Goal: Use online tool/utility: Utilize a website feature to perform a specific function

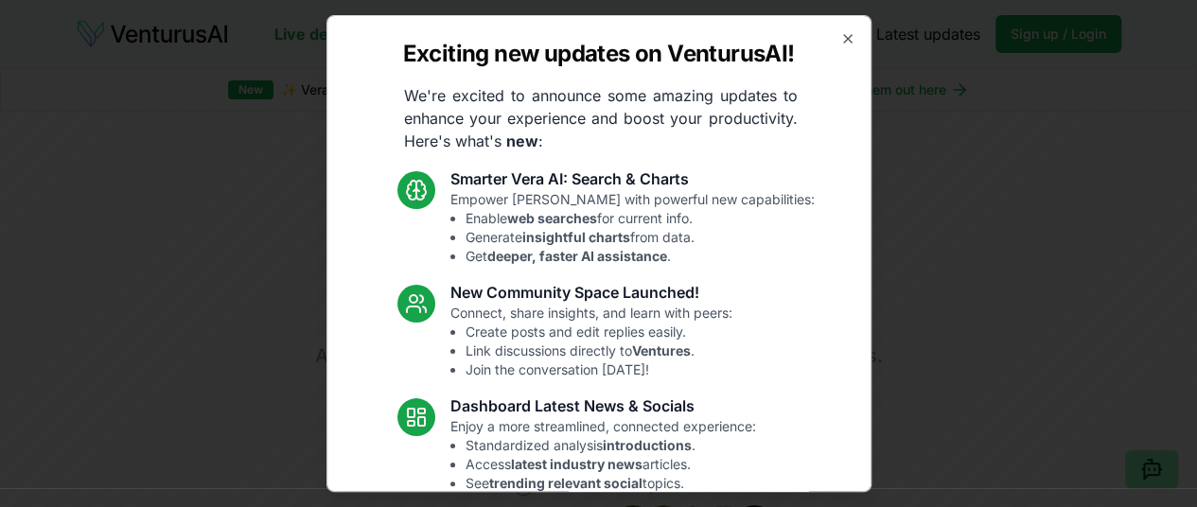
click at [842, 27] on div "Exciting new updates on VenturusAI! We're excited to announce some amazing upda…" at bounding box center [598, 253] width 545 height 477
click at [840, 42] on icon "button" at bounding box center [847, 38] width 15 height 15
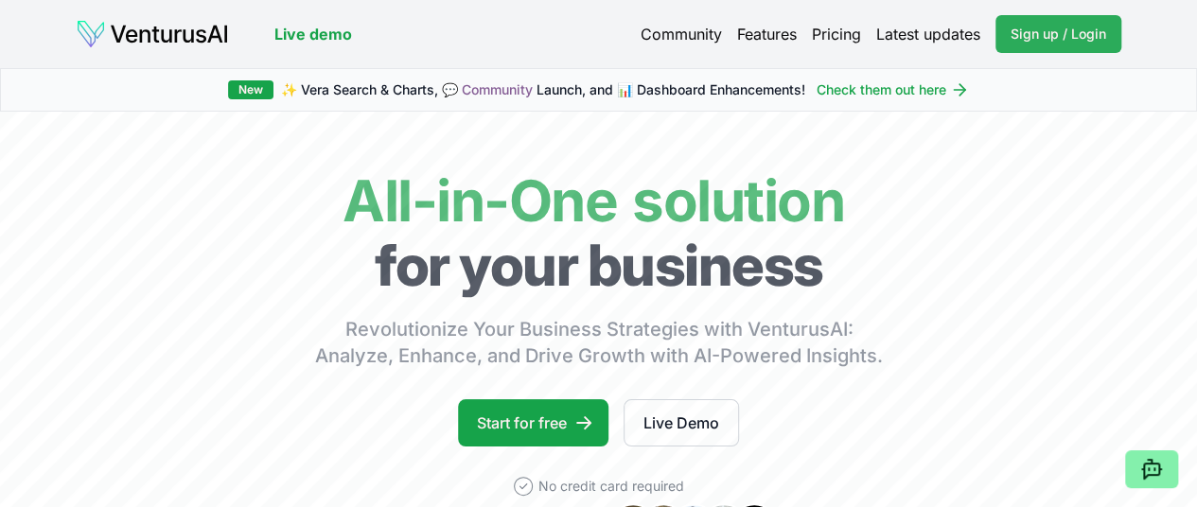
click at [1057, 36] on span "Sign up / Login" at bounding box center [1059, 34] width 96 height 19
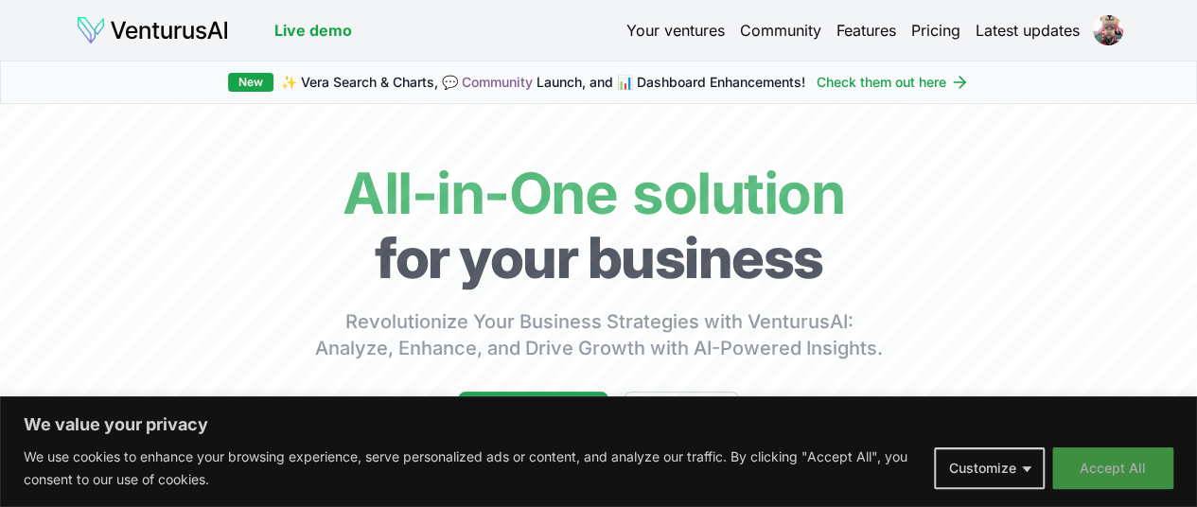
click at [1105, 471] on button "Accept All" at bounding box center [1112, 469] width 121 height 42
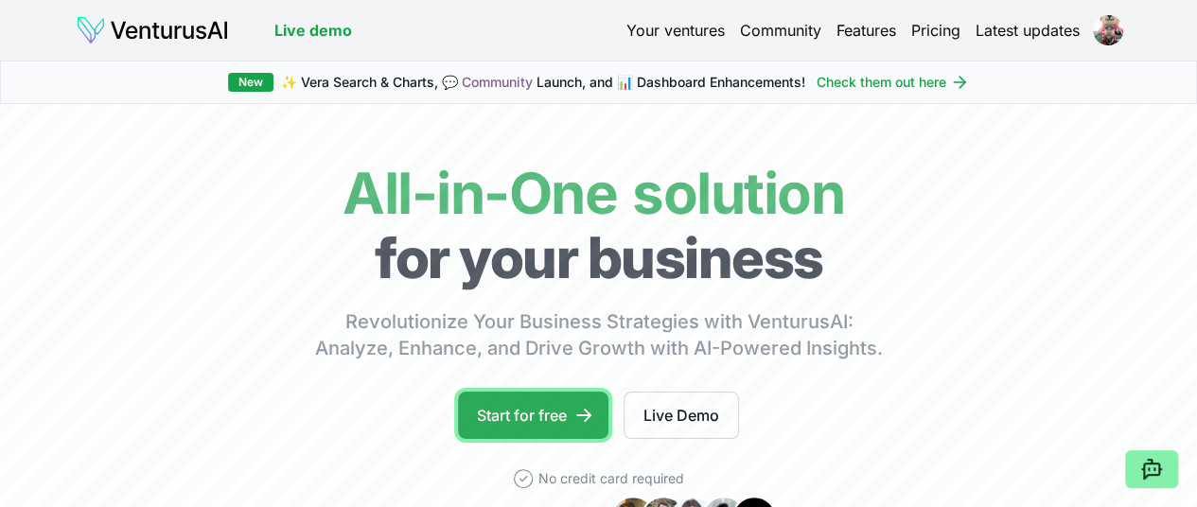
click at [547, 439] on link "Start for free" at bounding box center [533, 415] width 150 height 47
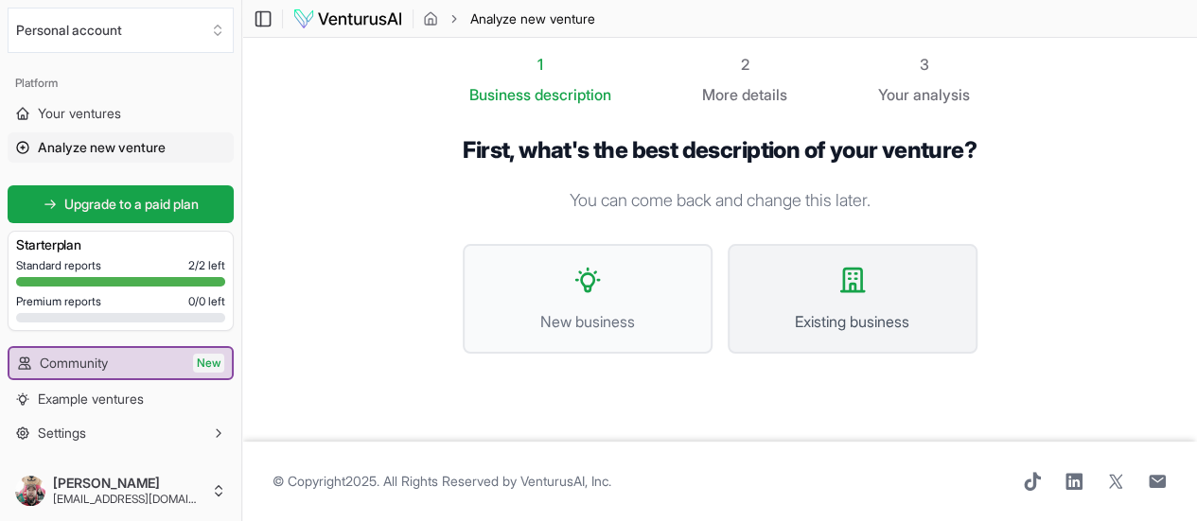
click at [868, 292] on icon at bounding box center [852, 280] width 30 height 30
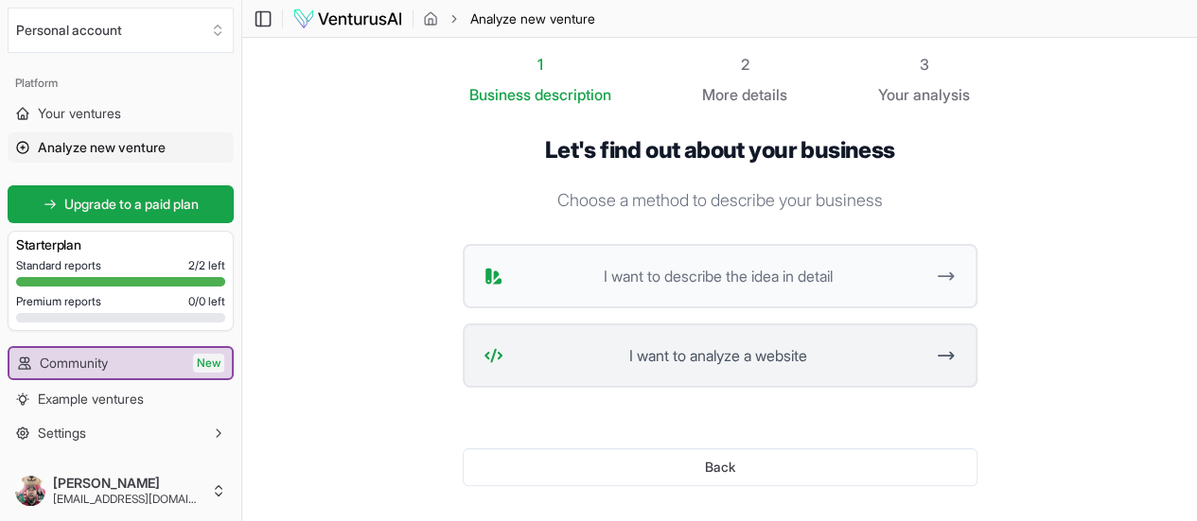
click at [865, 357] on span "I want to analyze a website" at bounding box center [718, 355] width 414 height 23
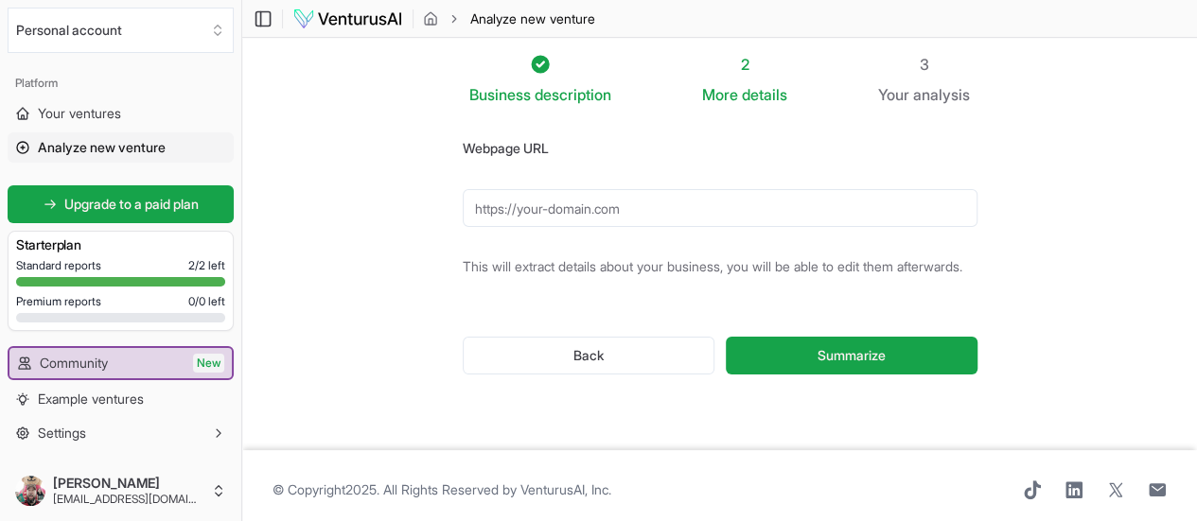
click at [521, 210] on input "Webpage URL" at bounding box center [720, 208] width 515 height 38
paste input "https://www.diagnosticosdobrasil.com.br/"
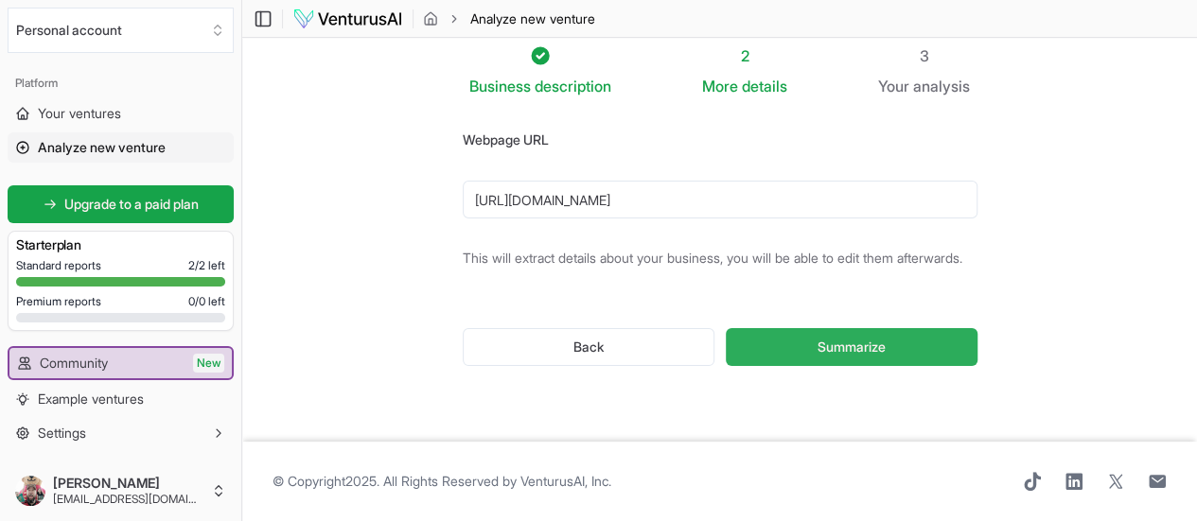
scroll to position [23, 0]
type input "https://www.diagnosticosdobrasil.com.br/"
click at [829, 335] on button "Summarize" at bounding box center [851, 347] width 251 height 38
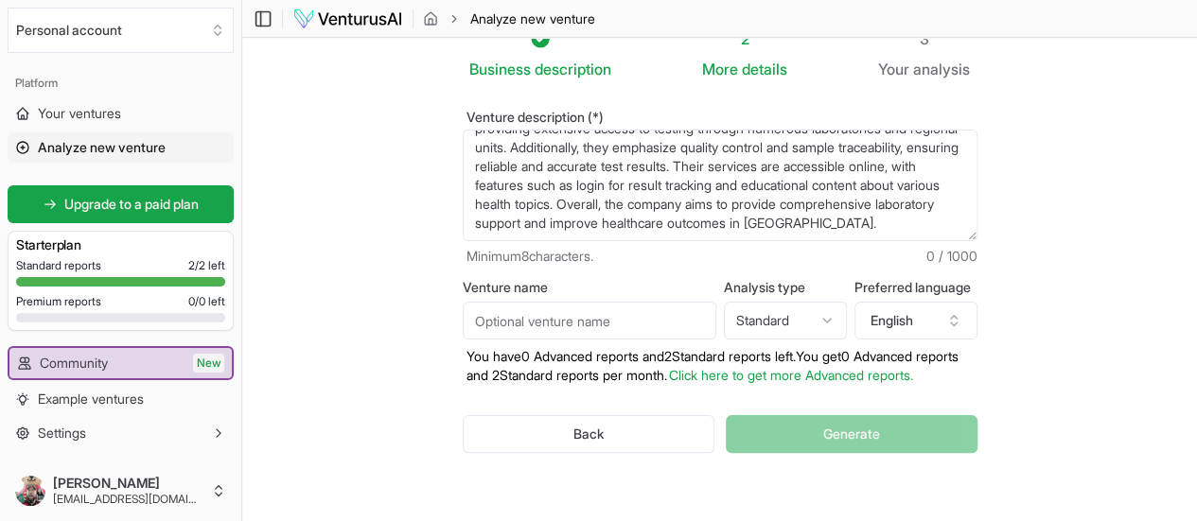
scroll to position [95, 0]
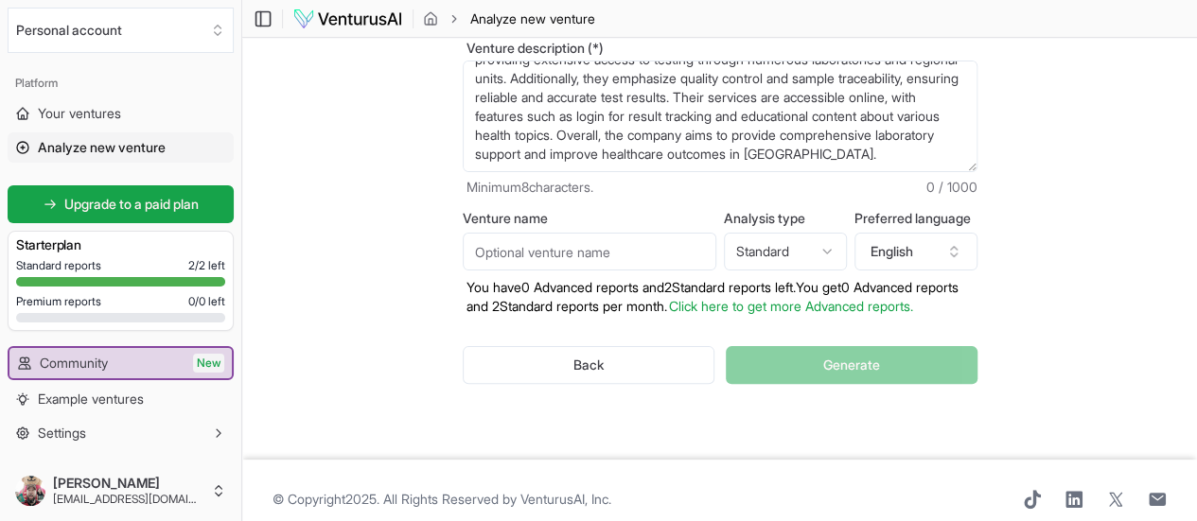
click at [823, 362] on div "Back Generate" at bounding box center [720, 365] width 515 height 98
click at [560, 255] on input "Venture name" at bounding box center [590, 252] width 254 height 38
type input "DB"
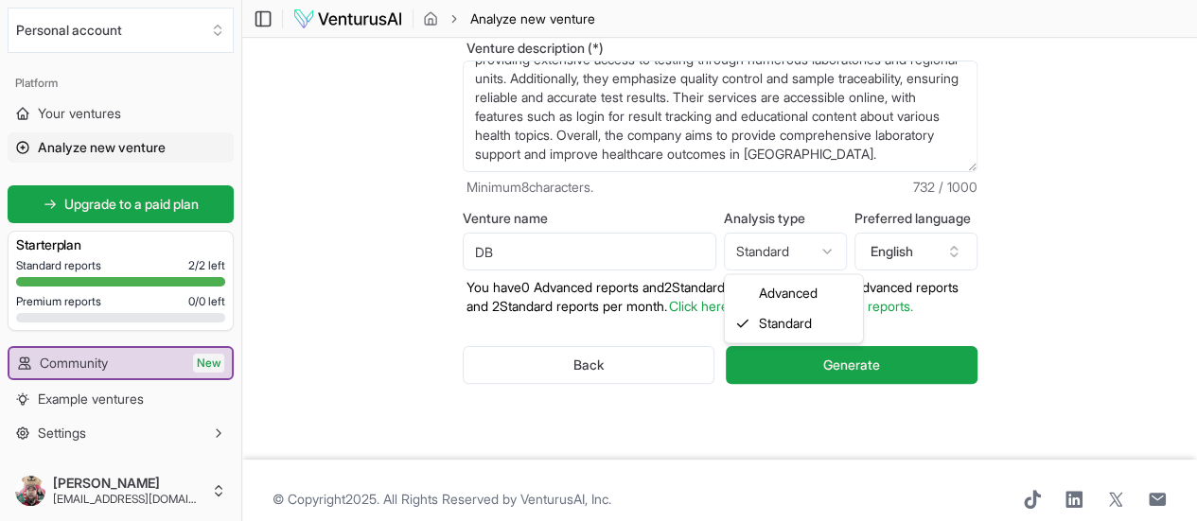
click at [786, 249] on html "We value your privacy We use cookies to enhance your browsing experience, serve…" at bounding box center [598, 165] width 1197 height 521
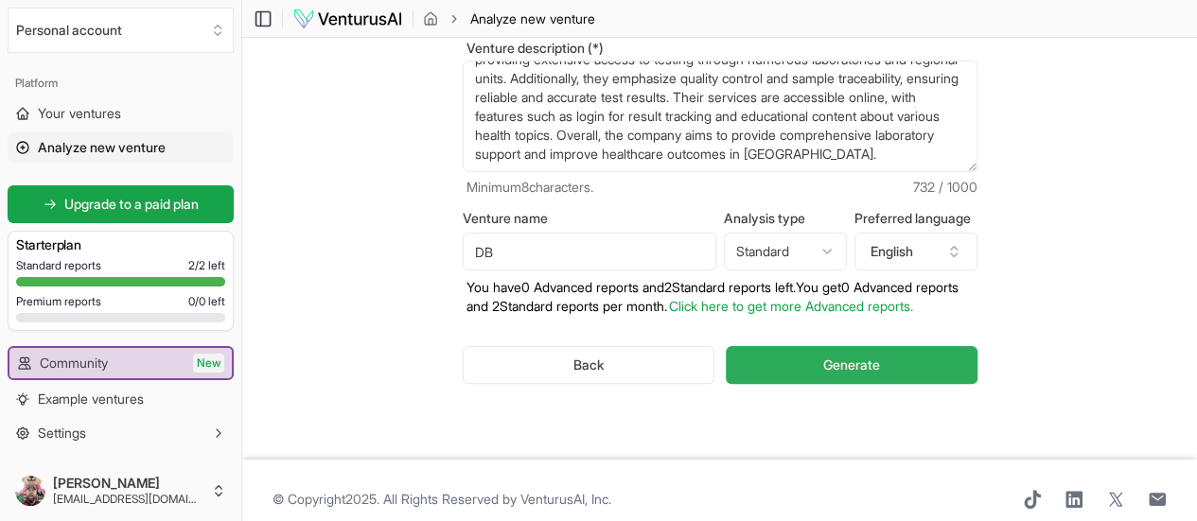
click at [827, 366] on button "Generate" at bounding box center [851, 365] width 251 height 38
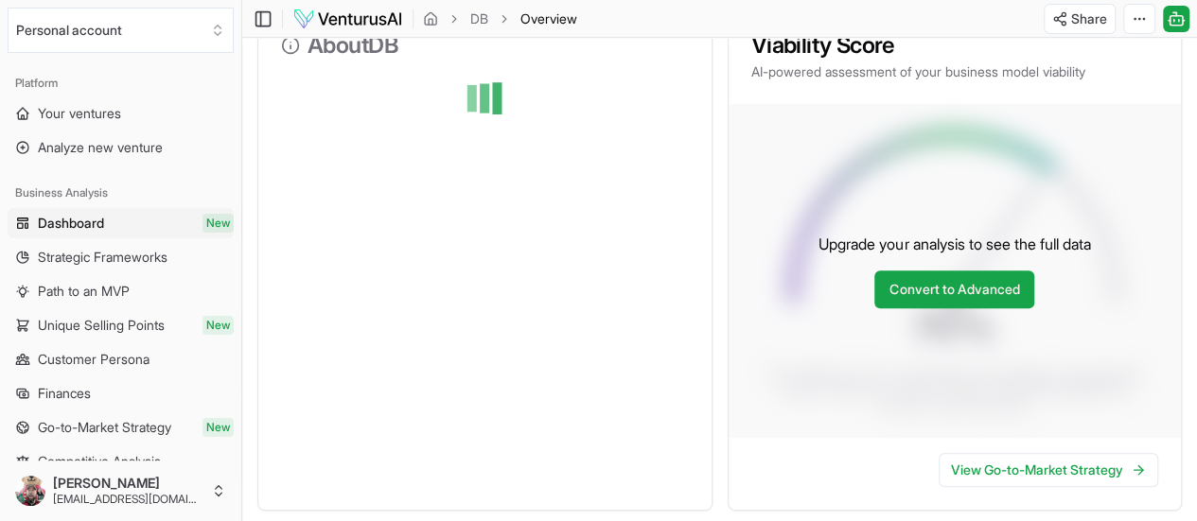
scroll to position [34, 0]
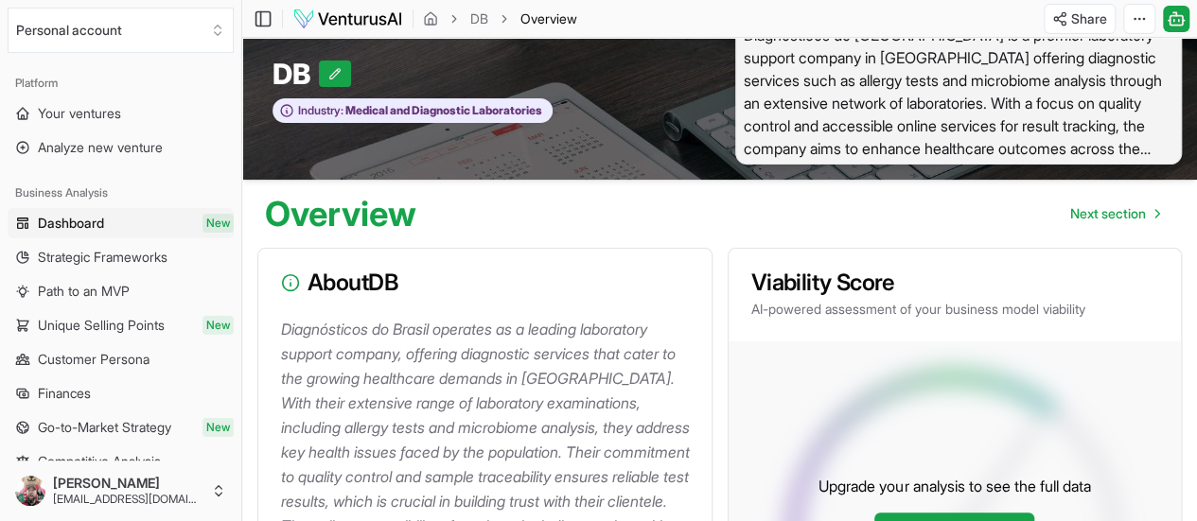
click at [646, 233] on div "Overview Next section" at bounding box center [719, 206] width 955 height 53
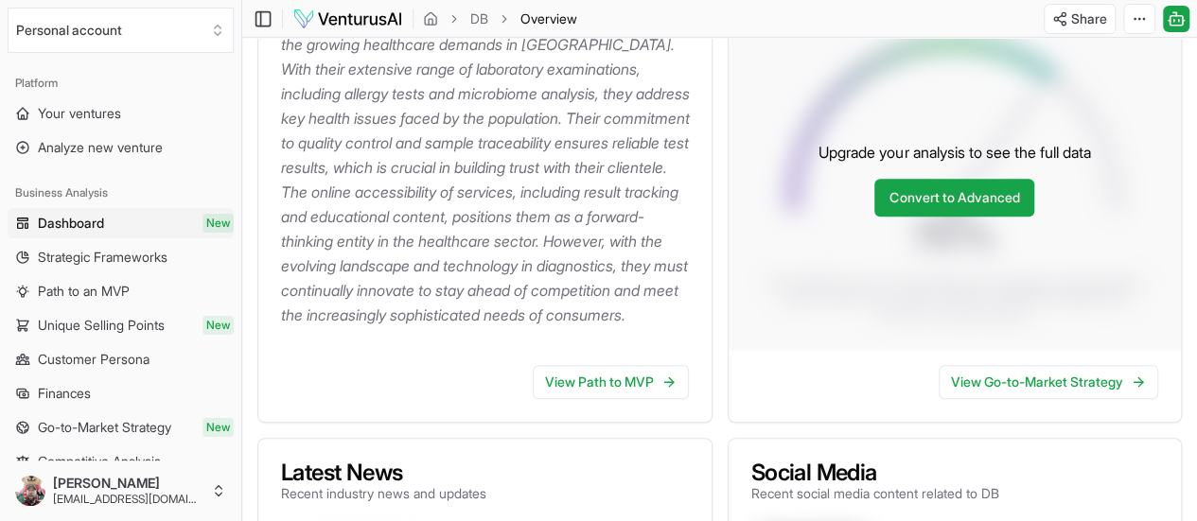
scroll to position [0, 0]
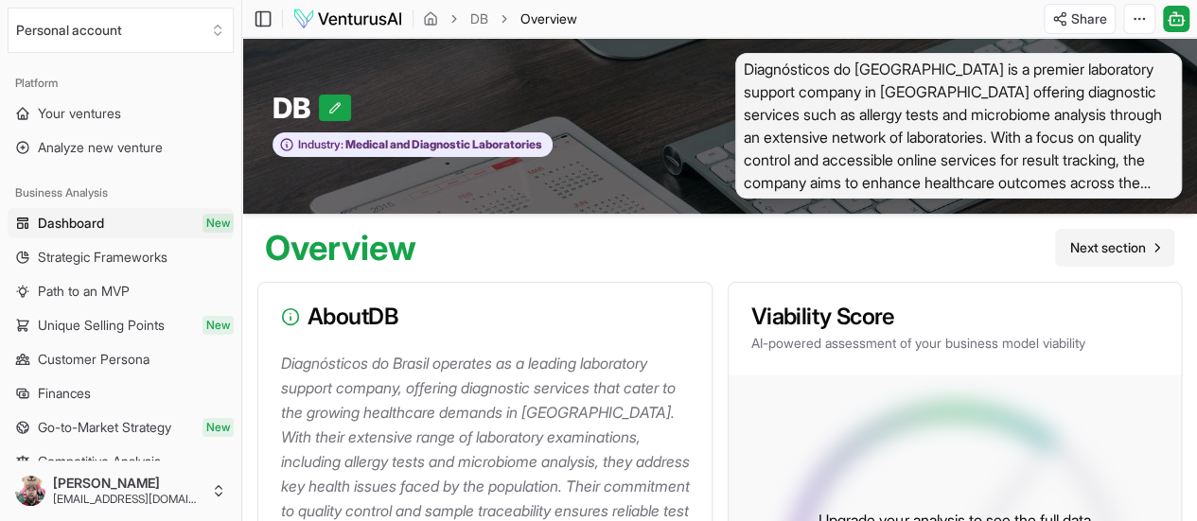
click at [1102, 254] on span "Next section" at bounding box center [1108, 247] width 76 height 19
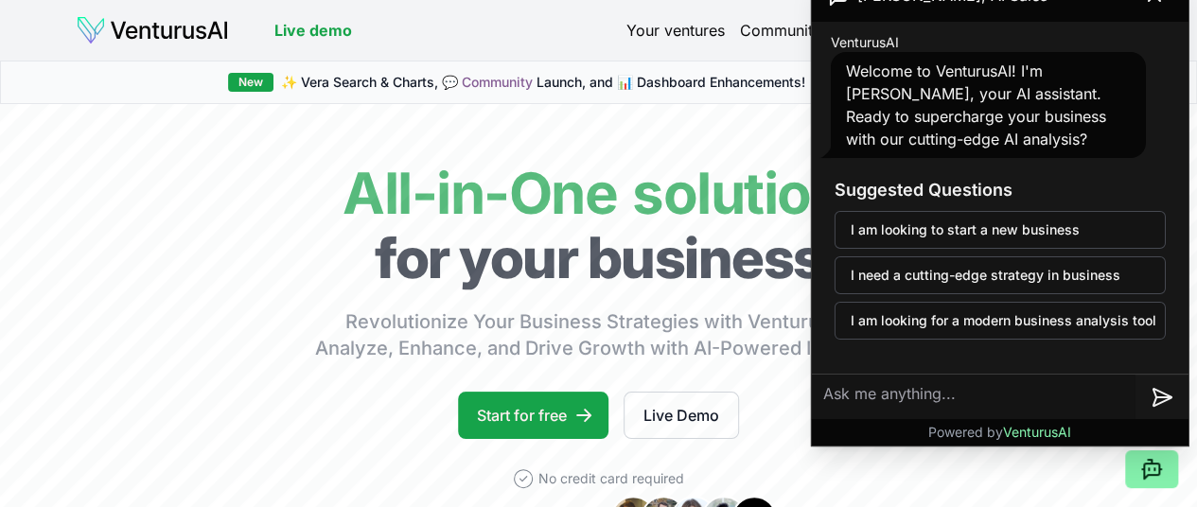
click at [668, 23] on link "Your ventures" at bounding box center [675, 30] width 98 height 23
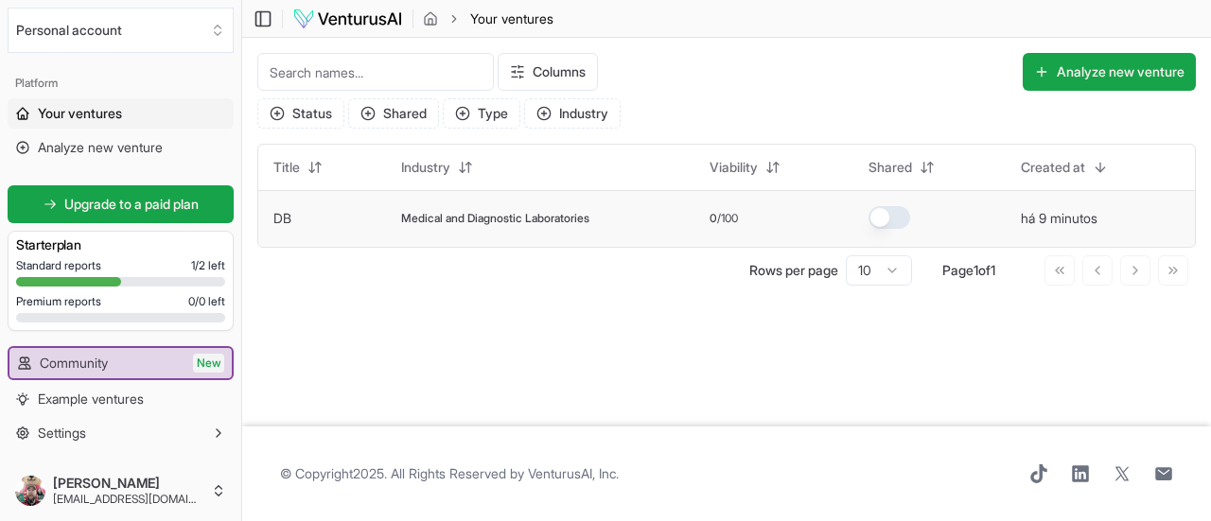
click at [527, 220] on span "Medical and Diagnostic Laboratories" at bounding box center [495, 218] width 188 height 15
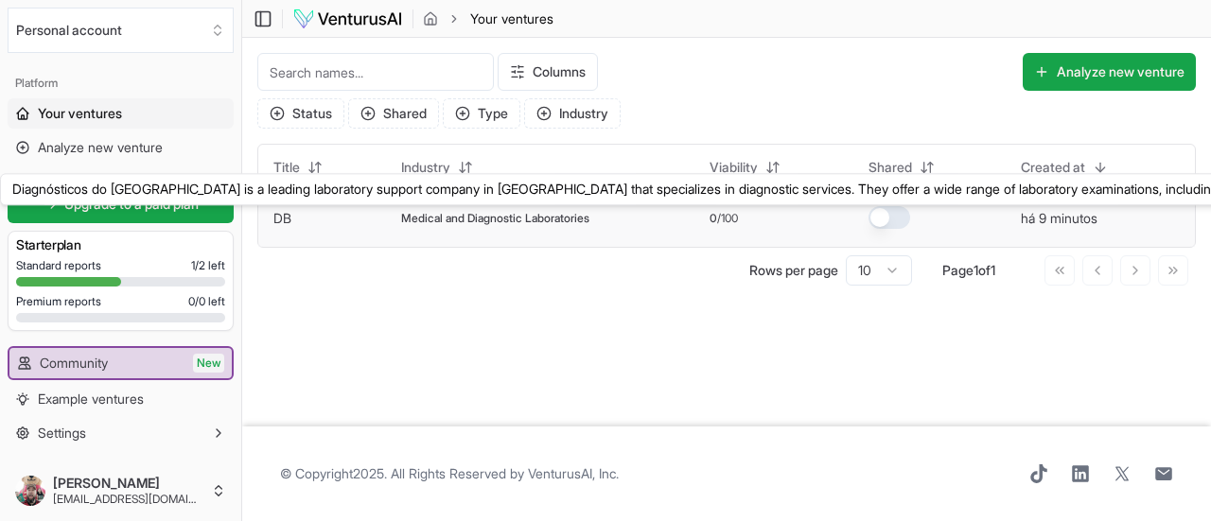
click at [282, 213] on link "DB" at bounding box center [282, 218] width 18 height 16
